Goal: Use online tool/utility: Utilize a website feature to perform a specific function

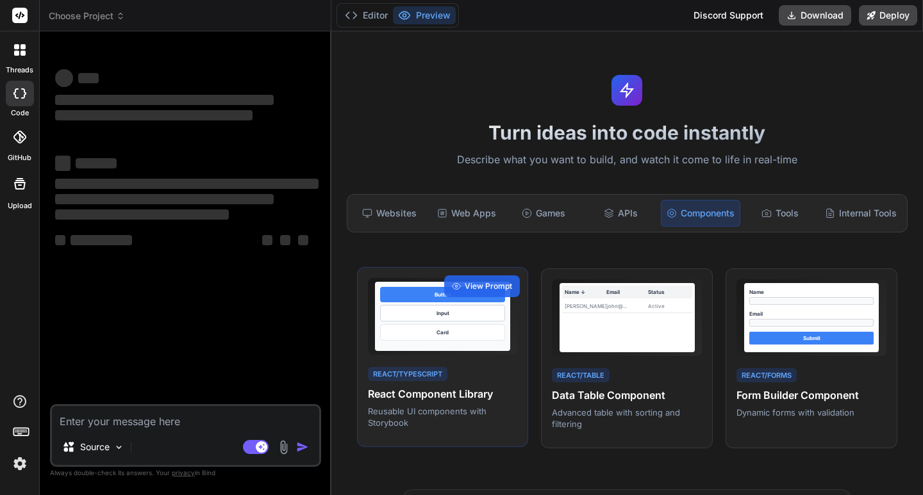
click at [482, 327] on div "Card" at bounding box center [442, 332] width 124 height 17
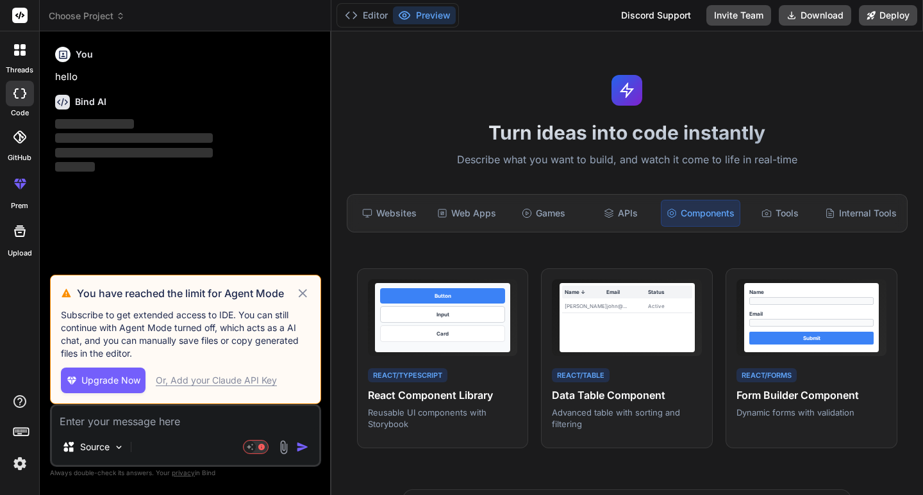
click at [296, 293] on icon at bounding box center [302, 293] width 15 height 15
type textarea "x"
click at [296, 275] on div "You hello Bind AI ‌ ‌ ‌ ‌" at bounding box center [187, 158] width 268 height 233
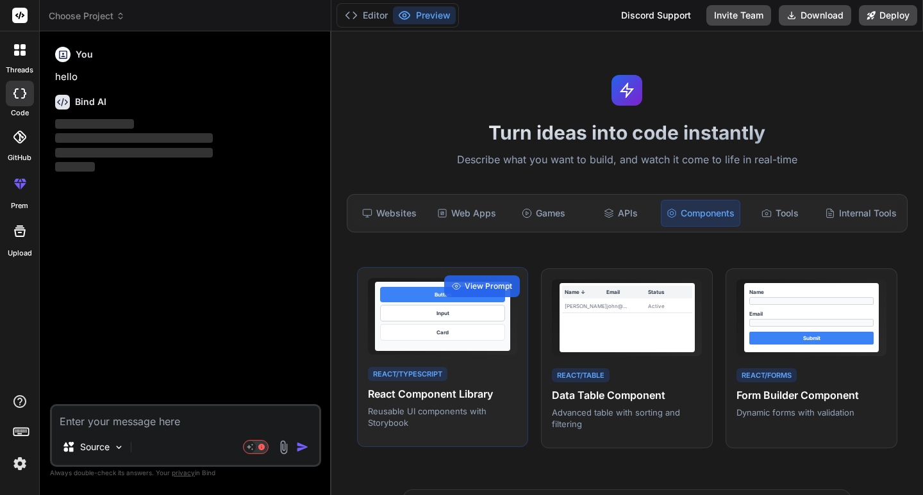
click at [438, 399] on h4 "React Component Library" at bounding box center [443, 393] width 150 height 15
click at [407, 419] on p "Reusable UI components with Storybook" at bounding box center [443, 417] width 150 height 23
